Goal: Task Accomplishment & Management: Manage account settings

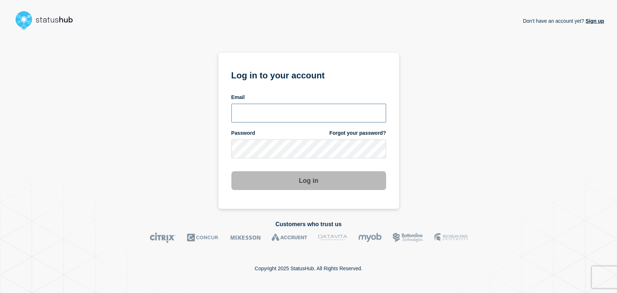
click at [286, 108] on input "email input" at bounding box center [308, 113] width 155 height 19
type input "gavin.moore@accruent.com"
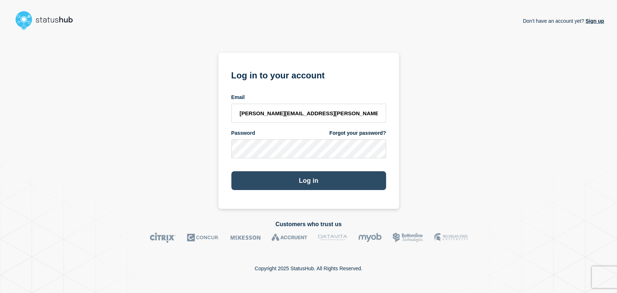
click at [287, 172] on button "Log in" at bounding box center [308, 180] width 155 height 19
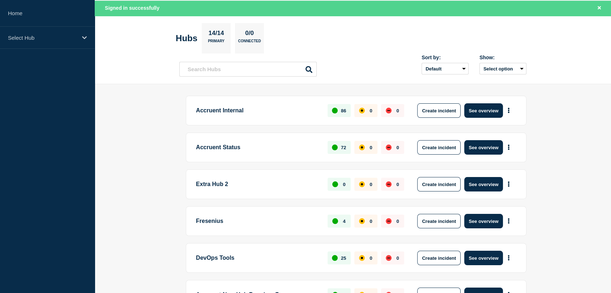
scroll to position [40, 0]
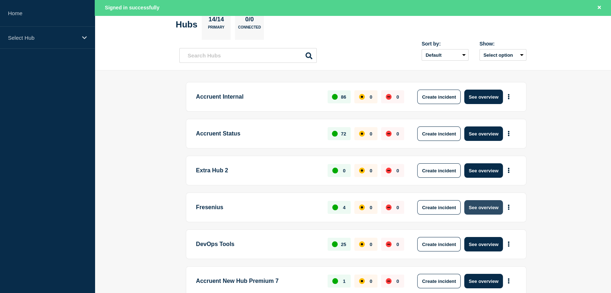
click at [474, 208] on button "See overview" at bounding box center [483, 207] width 38 height 14
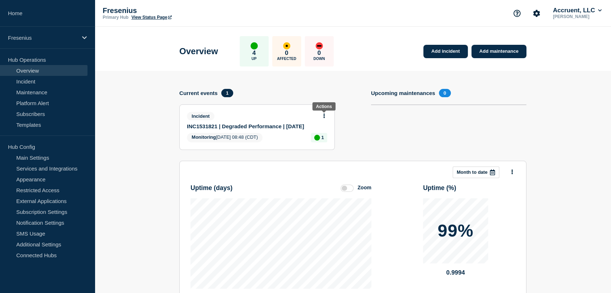
click at [323, 115] on icon at bounding box center [324, 115] width 2 height 5
click at [316, 141] on link "Update incident" at bounding box center [323, 142] width 35 height 6
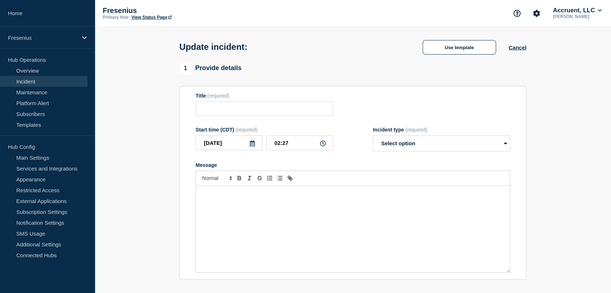
type input "INC1531821 | Degraded Performance | [DATE]"
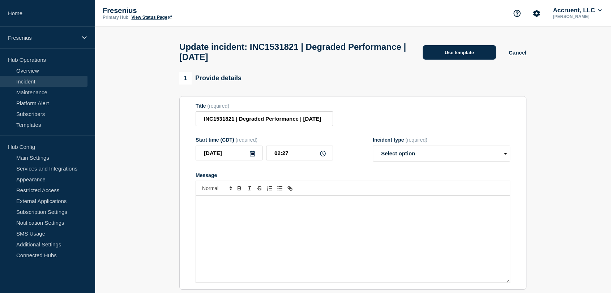
click at [434, 54] on button "Use template" at bounding box center [458, 52] width 73 height 14
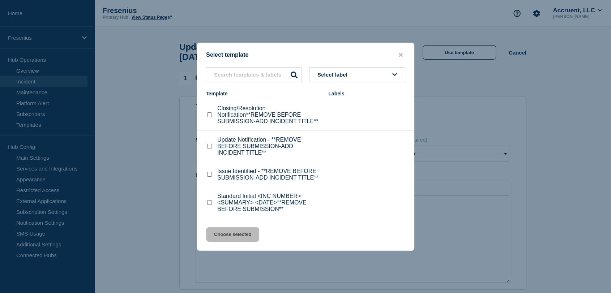
click at [208, 113] on input "Closing/Resolution Notification**REMOVE BEFORE SUBMISSION-ADD INCIDENT TITLE** …" at bounding box center [209, 114] width 5 height 5
checkbox input "true"
click at [237, 233] on button "Choose selected" at bounding box center [232, 234] width 53 height 14
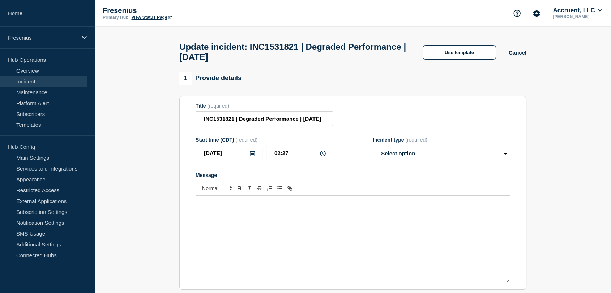
select select "resolved"
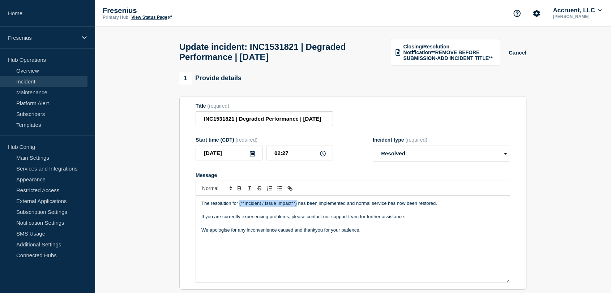
drag, startPoint x: 296, startPoint y: 207, endPoint x: 238, endPoint y: 209, distance: 57.8
click at [238, 207] on p "The resolution for (**Incident / Issue Impact**) has been implemented and norma…" at bounding box center [352, 203] width 303 height 7
click at [216, 233] on p "We apologise for any inconvenience caused and thankyou for your patience." at bounding box center [352, 230] width 303 height 7
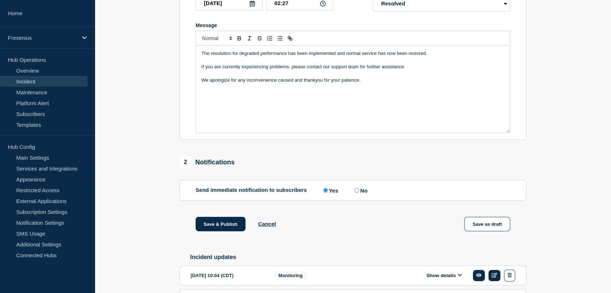
scroll to position [205, 0]
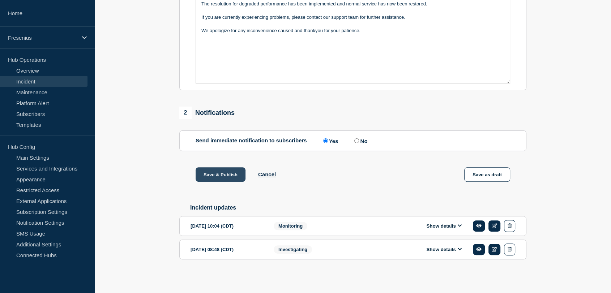
click at [213, 177] on button "Save & Publish" at bounding box center [220, 174] width 50 height 14
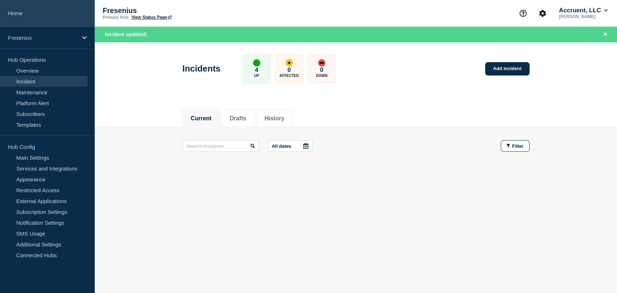
click at [19, 12] on link "Home" at bounding box center [47, 13] width 95 height 27
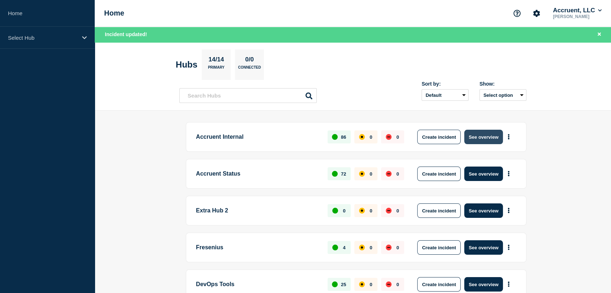
click at [478, 140] on button "See overview" at bounding box center [483, 137] width 38 height 14
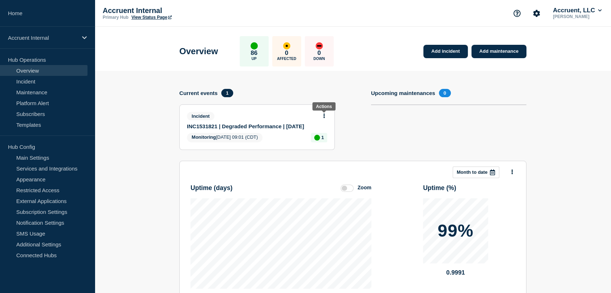
click at [324, 114] on icon at bounding box center [324, 115] width 2 height 5
click at [315, 142] on link "Update incident" at bounding box center [323, 142] width 35 height 6
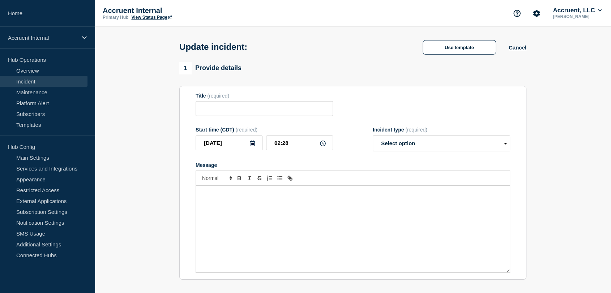
type input "INC1531821 | Degraded Performance | [DATE]"
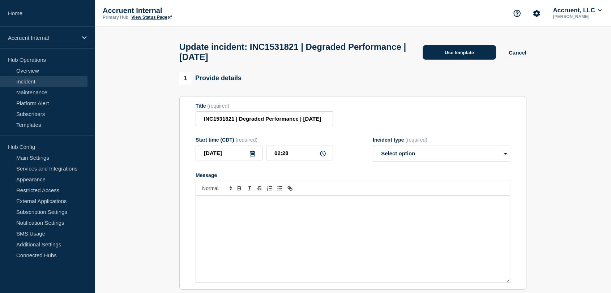
click at [445, 55] on button "Use template" at bounding box center [458, 52] width 73 height 14
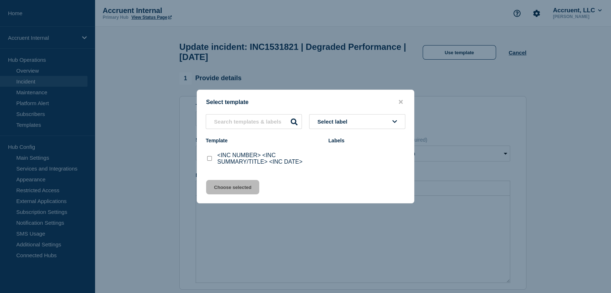
click at [211, 160] on input "<INC NUMBER> <INC SUMMARY/TITLE> <INC DATE> checkbox" at bounding box center [209, 158] width 5 height 5
checkbox input "true"
click at [229, 194] on button "Choose selected" at bounding box center [232, 187] width 53 height 14
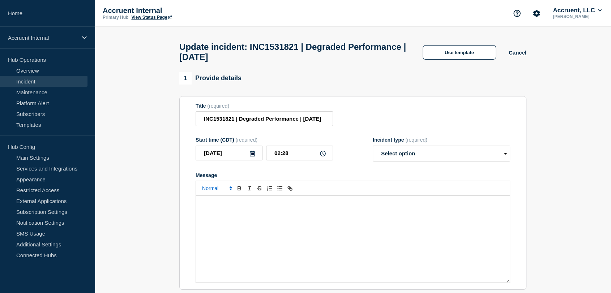
select select "investigating"
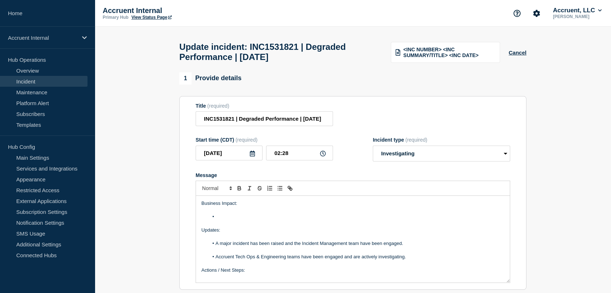
click at [235, 220] on li "Message" at bounding box center [356, 217] width 296 height 7
paste div "Message"
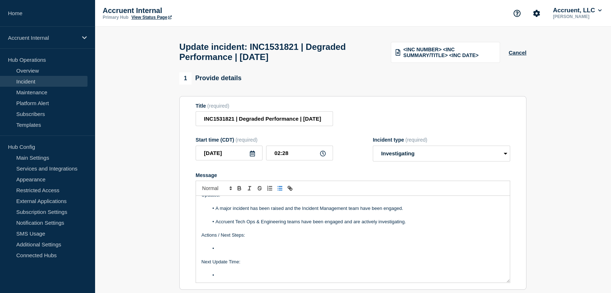
scroll to position [42, 0]
click at [240, 251] on li "Message" at bounding box center [356, 248] width 296 height 7
click at [251, 278] on li "Message" at bounding box center [356, 275] width 296 height 7
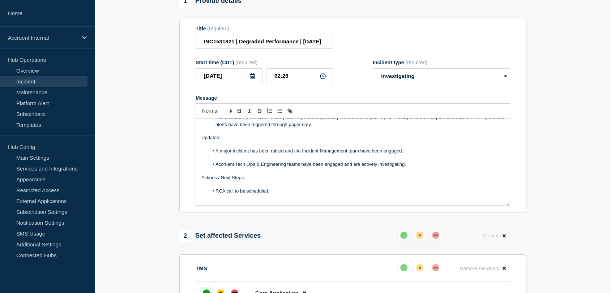
scroll to position [80, 0]
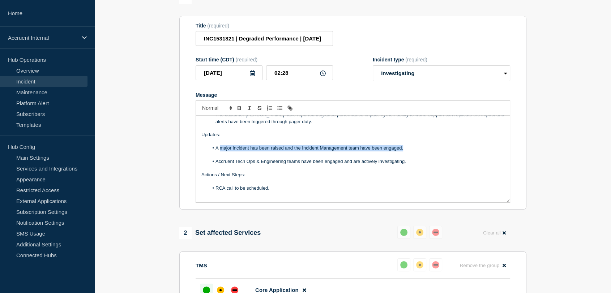
drag, startPoint x: 408, startPoint y: 153, endPoint x: 220, endPoint y: 154, distance: 187.9
click at [220, 151] on li "A major incident has been raised and the Incident Management team have been eng…" at bounding box center [356, 148] width 296 height 7
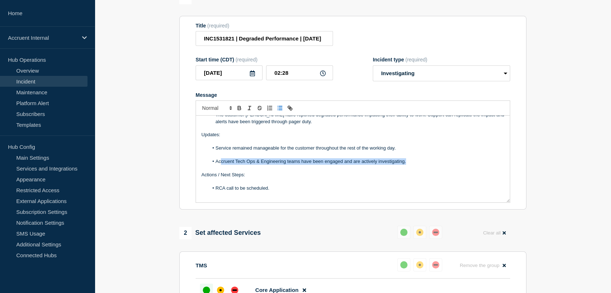
drag, startPoint x: 411, startPoint y: 165, endPoint x: 221, endPoint y: 167, distance: 189.7
click at [221, 165] on li "Accruent Tech Ops & Engineering teams have been engaged and are actively invest…" at bounding box center [356, 161] width 296 height 7
click at [223, 164] on li "Message" at bounding box center [356, 161] width 296 height 7
click at [383, 164] on li "Tech Ops DBA have raised HOST-1298991 to increase the cores from 16 > 24" at bounding box center [356, 161] width 296 height 7
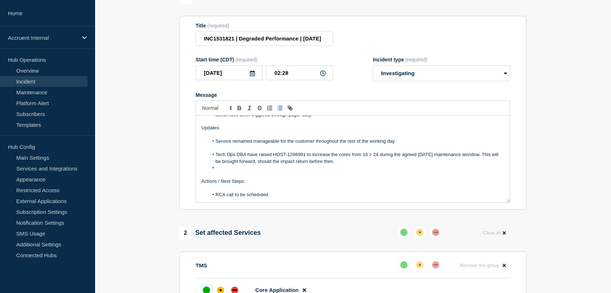
scroll to position [35, 0]
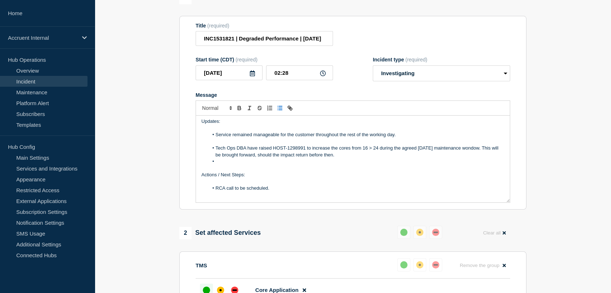
click at [469, 152] on li "Tech Ops DBA have raised HOST-1298991 to increase the cores from 16 > 24 during…" at bounding box center [356, 151] width 296 height 13
click at [263, 165] on li "Message" at bounding box center [356, 161] width 296 height 7
click at [307, 164] on span "Max Degree of Parallelism” (" at bounding box center [336, 161] width 60 height 5
click at [430, 165] on li "will follow the implementation of this work to increase the Max Degree of Paral…" at bounding box center [356, 161] width 296 height 7
click at [216, 164] on li "will follow the implementation of this work to increase the Max Degree of Paral…" at bounding box center [356, 161] width 296 height 7
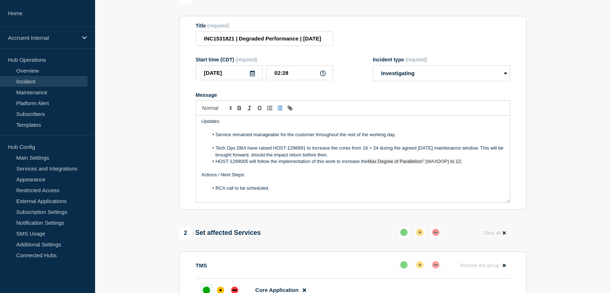
click at [475, 163] on li "HOST-1299005 will follow the implementation of this work to increase the Max De…" at bounding box center [356, 161] width 296 height 7
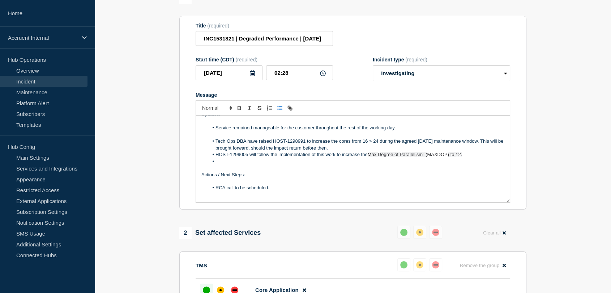
click at [344, 151] on li "Tech Ops DBA have raised HOST-1298991 to increase the cores from 16 > 24 during…" at bounding box center [356, 144] width 296 height 13
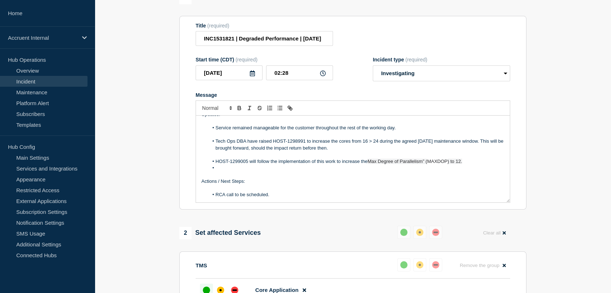
click at [255, 169] on li "Message" at bounding box center [356, 168] width 296 height 7
click at [235, 169] on li "Message" at bounding box center [356, 168] width 296 height 7
click at [475, 165] on li "HOST-1299005 will follow the implementation of this work to increase the Max De…" at bounding box center [356, 161] width 296 height 7
click at [314, 178] on li "The incident will be placed into Resolved" at bounding box center [356, 175] width 296 height 7
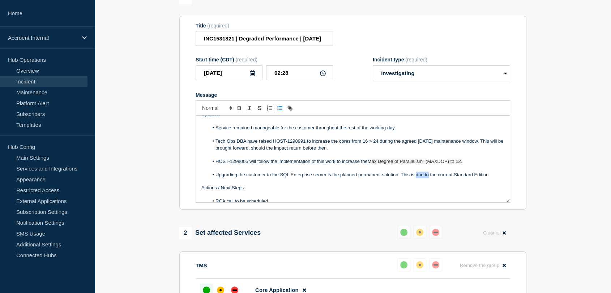
drag, startPoint x: 427, startPoint y: 178, endPoint x: 415, endPoint y: 178, distance: 11.9
click at [415, 178] on li "Upgrading the customer to the SQL Enterprise server is the planned permanent so…" at bounding box center [356, 175] width 296 height 7
click at [246, 178] on li "Upgrading the customer to the SQL Enterprise server is the planned permanent so…" at bounding box center [356, 175] width 296 height 7
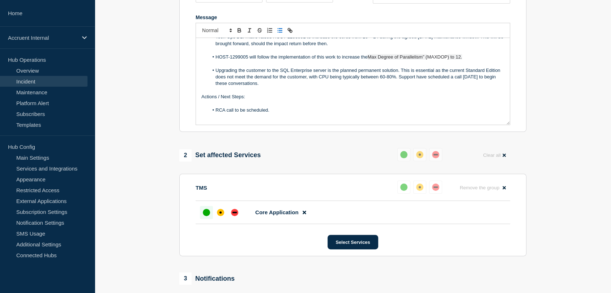
scroll to position [160, 0]
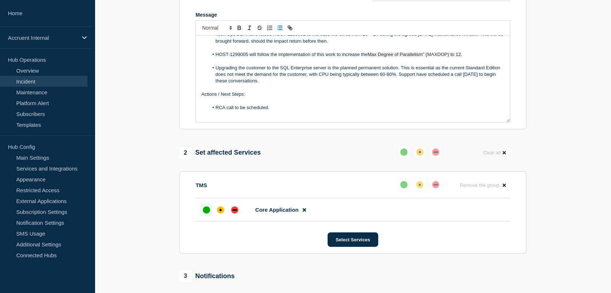
click at [208, 213] on div "up" at bounding box center [206, 209] width 7 height 7
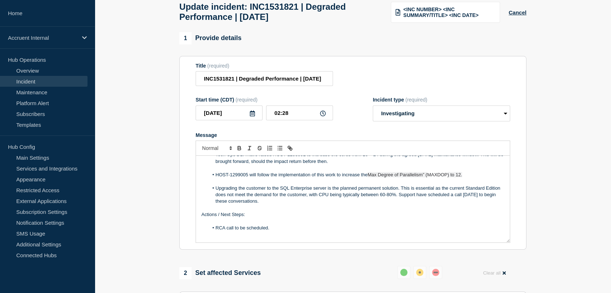
scroll to position [0, 0]
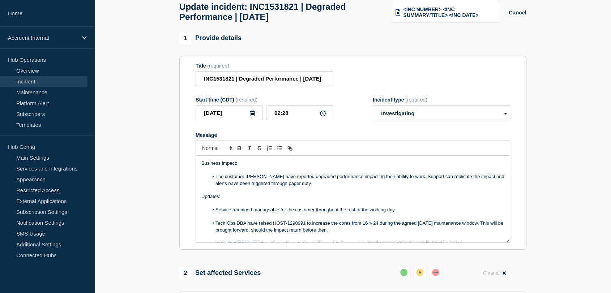
drag, startPoint x: 298, startPoint y: 204, endPoint x: 201, endPoint y: 202, distance: 97.2
click at [201, 202] on div "Business Impact: The customer Fresenius have reported degraded performance impa…" at bounding box center [353, 199] width 314 height 87
copy div "Updates: Service remained manageable for the customer throughout the rest of th…"
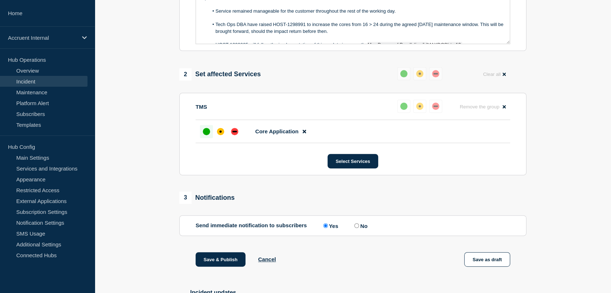
scroll to position [241, 0]
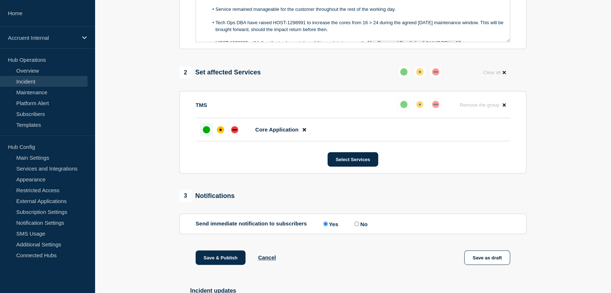
click at [203, 133] on div "up" at bounding box center [206, 129] width 7 height 7
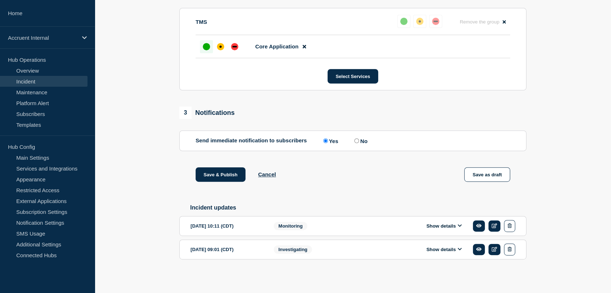
scroll to position [329, 0]
click at [216, 177] on button "Save & Publish" at bounding box center [220, 174] width 50 height 14
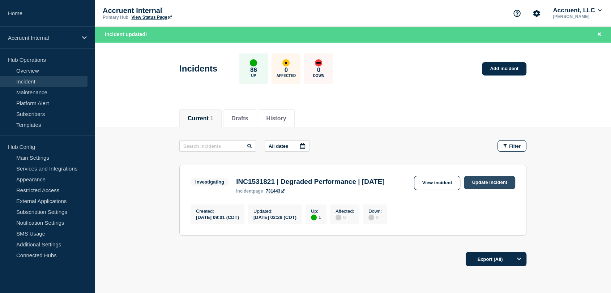
click at [483, 186] on link "Update incident" at bounding box center [489, 182] width 51 height 13
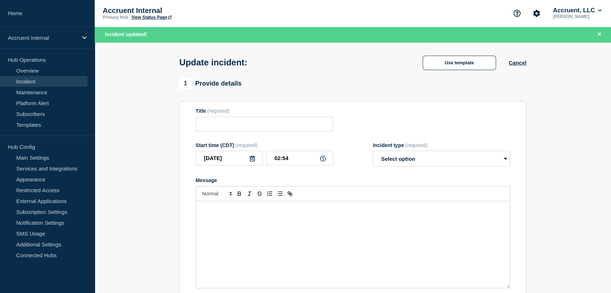
type input "INC1531821 | Degraded Performance | [DATE]"
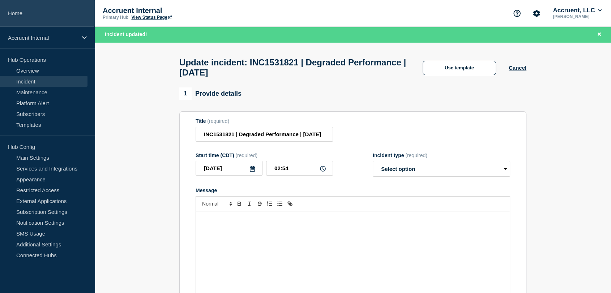
click at [26, 13] on link "Home" at bounding box center [47, 13] width 95 height 27
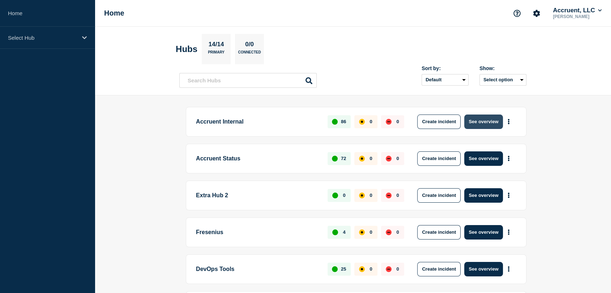
click at [477, 118] on button "See overview" at bounding box center [483, 122] width 38 height 14
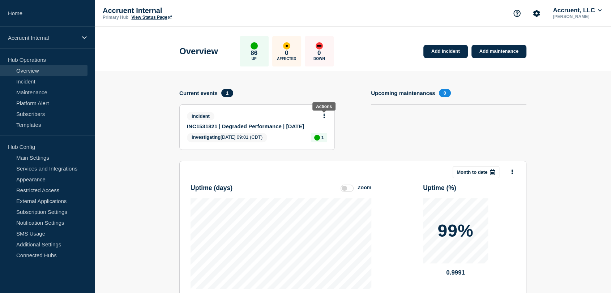
click at [324, 114] on icon at bounding box center [324, 115] width 2 height 5
click at [316, 132] on link "View incident" at bounding box center [321, 133] width 30 height 6
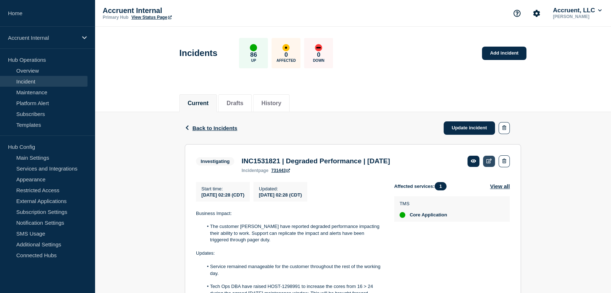
click at [489, 164] on link at bounding box center [489, 161] width 12 height 11
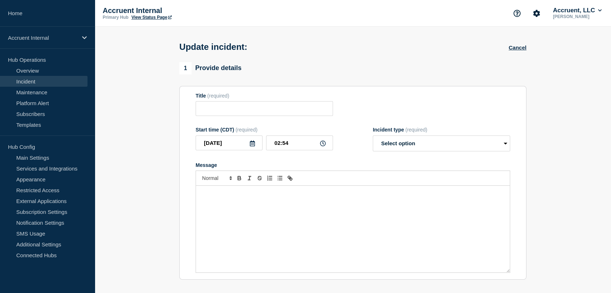
type input "INC1531821 | Degraded Performance | [DATE]"
type input "02:28"
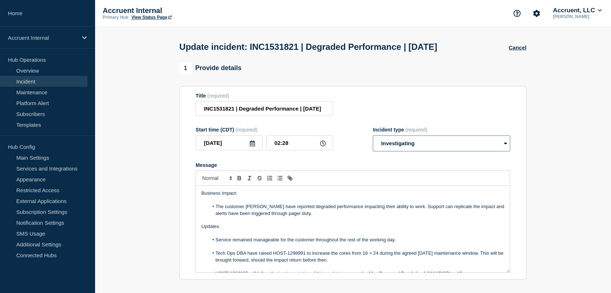
click at [455, 145] on select "Select option Investigating Identified Monitoring Resolved" at bounding box center [440, 143] width 137 height 16
select select "resolved"
click at [372, 137] on select "Select option Investigating Identified Monitoring Resolved" at bounding box center [440, 143] width 137 height 16
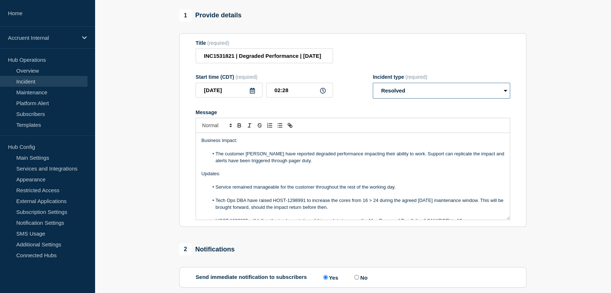
scroll to position [109, 0]
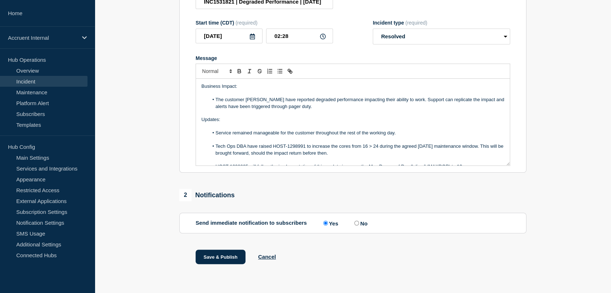
click at [357, 225] on input "No" at bounding box center [356, 223] width 5 height 5
radio input "true"
radio input "false"
click at [227, 256] on button "Save & Publish" at bounding box center [220, 257] width 50 height 14
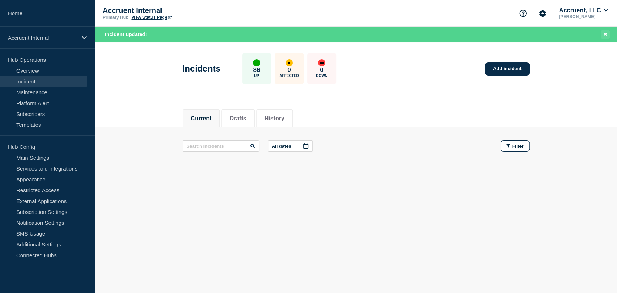
click at [604, 33] on icon "Close banner" at bounding box center [604, 34] width 3 height 5
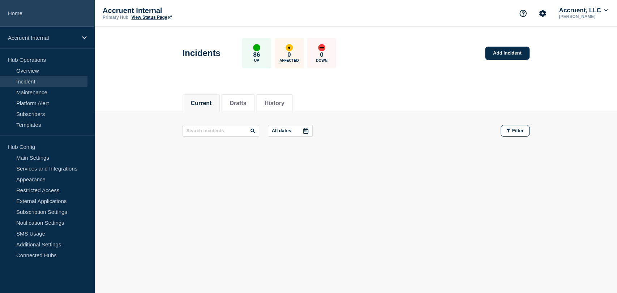
click at [35, 17] on link "Home" at bounding box center [47, 13] width 95 height 27
